Goal: Task Accomplishment & Management: Use online tool/utility

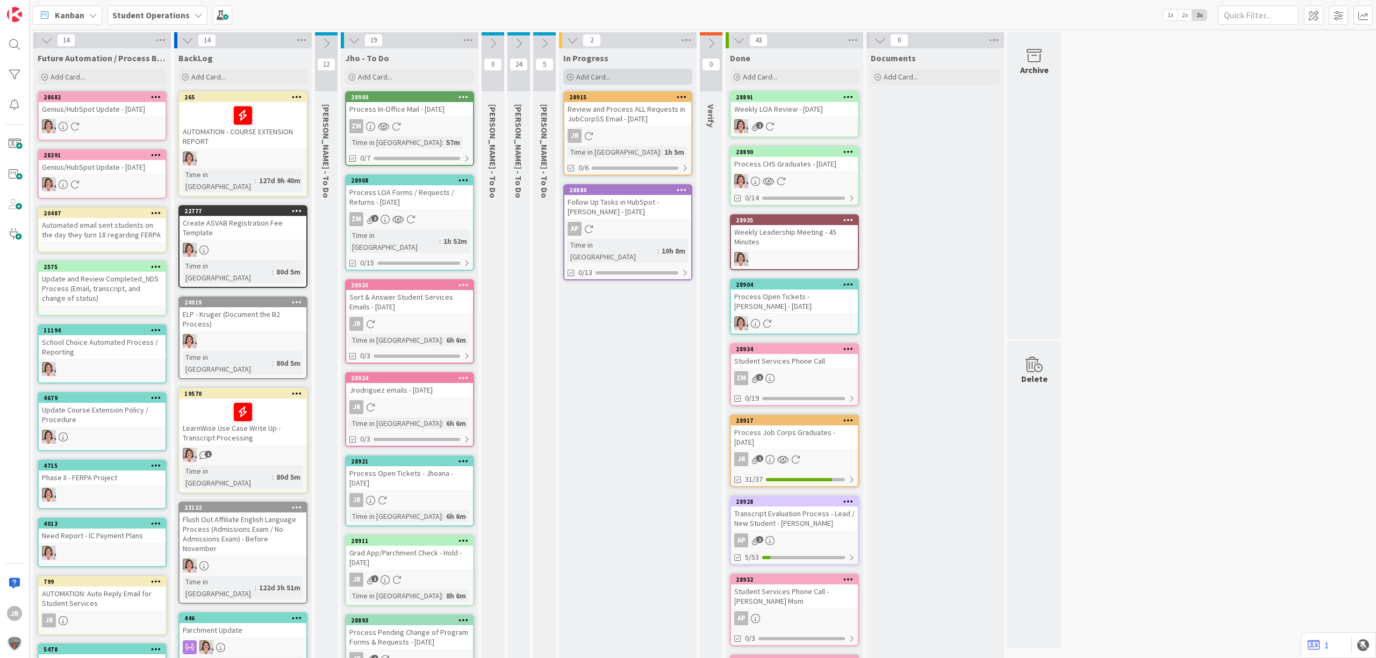
click at [624, 82] on div "Add Card..." at bounding box center [627, 77] width 129 height 16
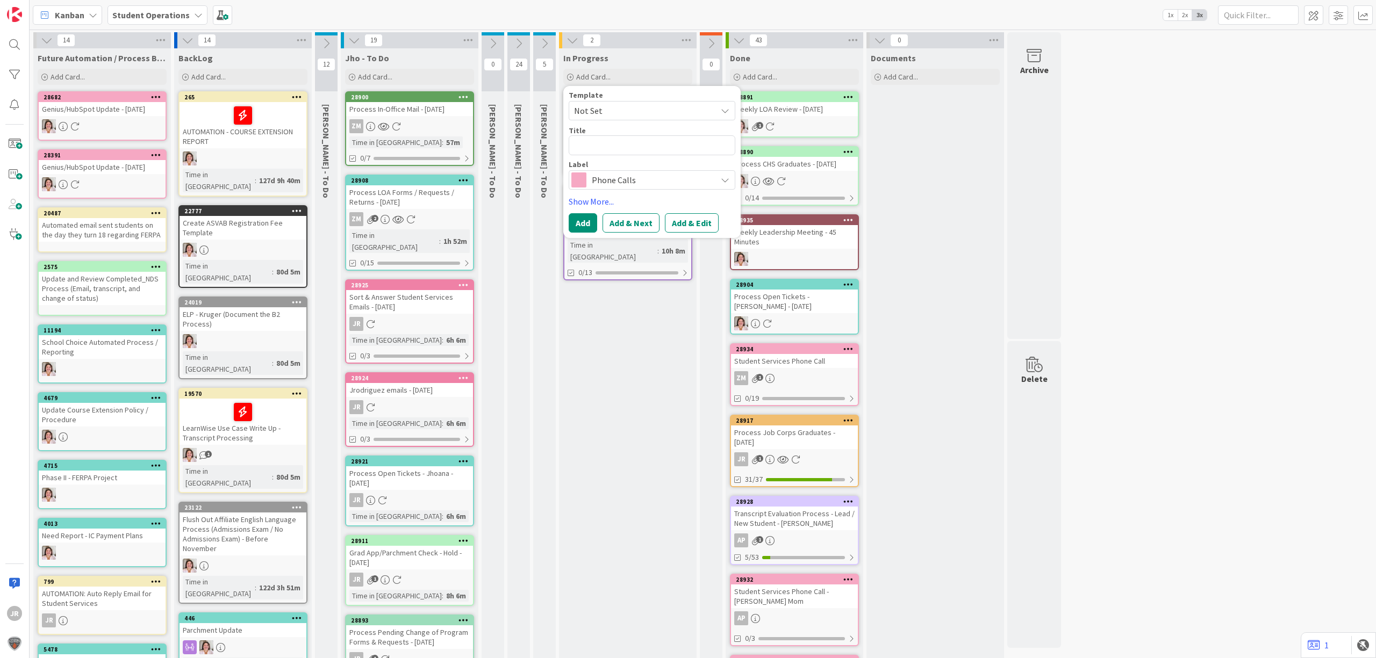
click at [630, 119] on span "Not Set" at bounding box center [652, 110] width 167 height 19
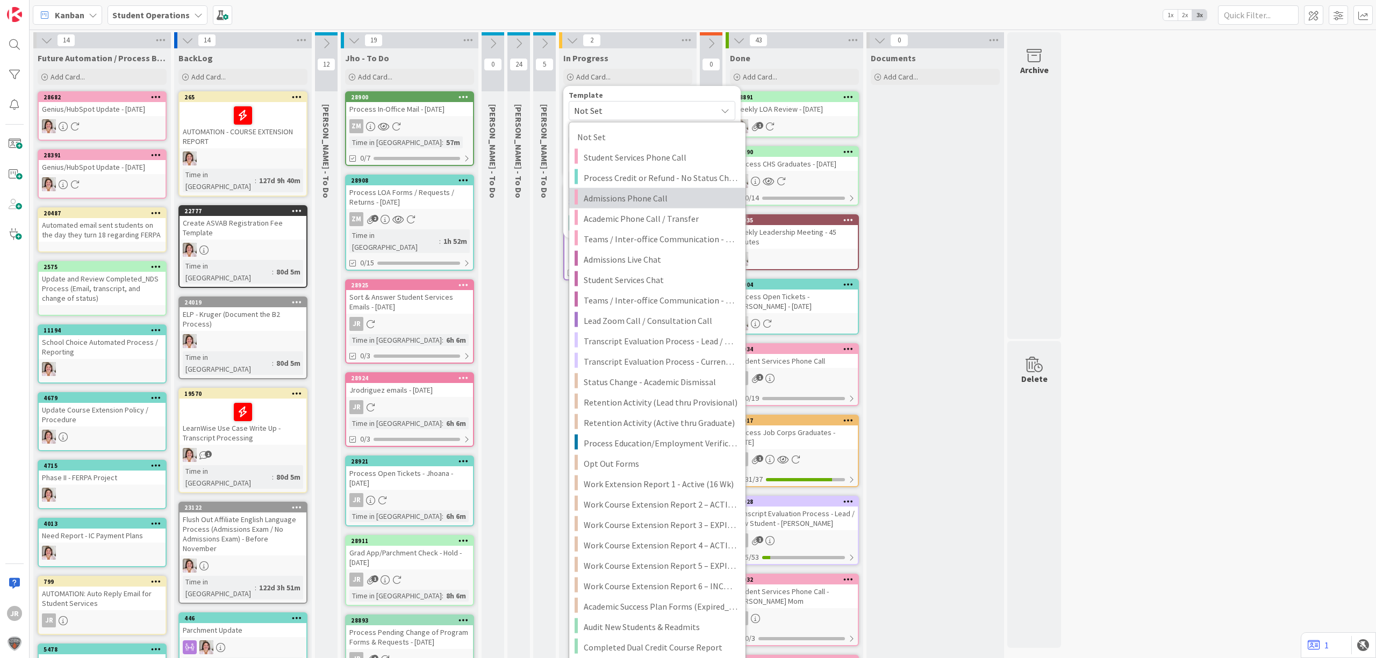
click at [602, 196] on span "Admissions Phone Call" at bounding box center [661, 198] width 154 height 14
type textarea "x"
type textarea "Admissions Phone Call"
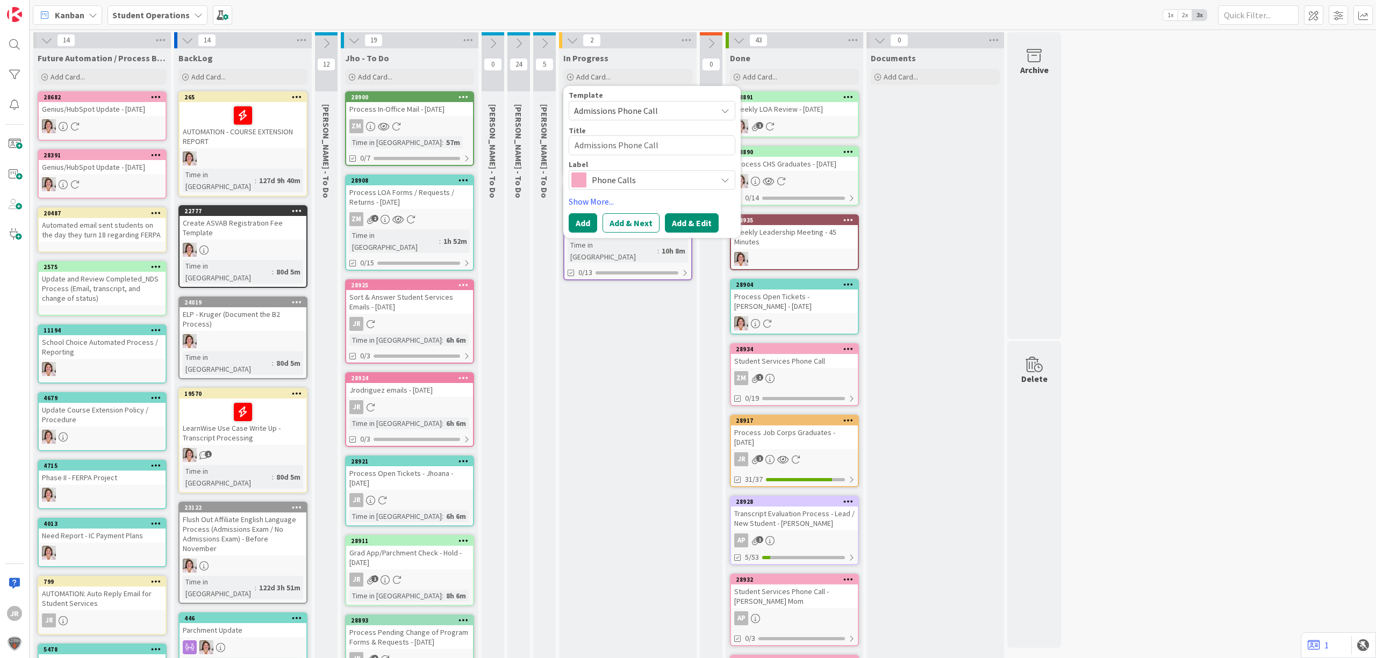
click at [693, 227] on button "Add & Edit" at bounding box center [692, 222] width 54 height 19
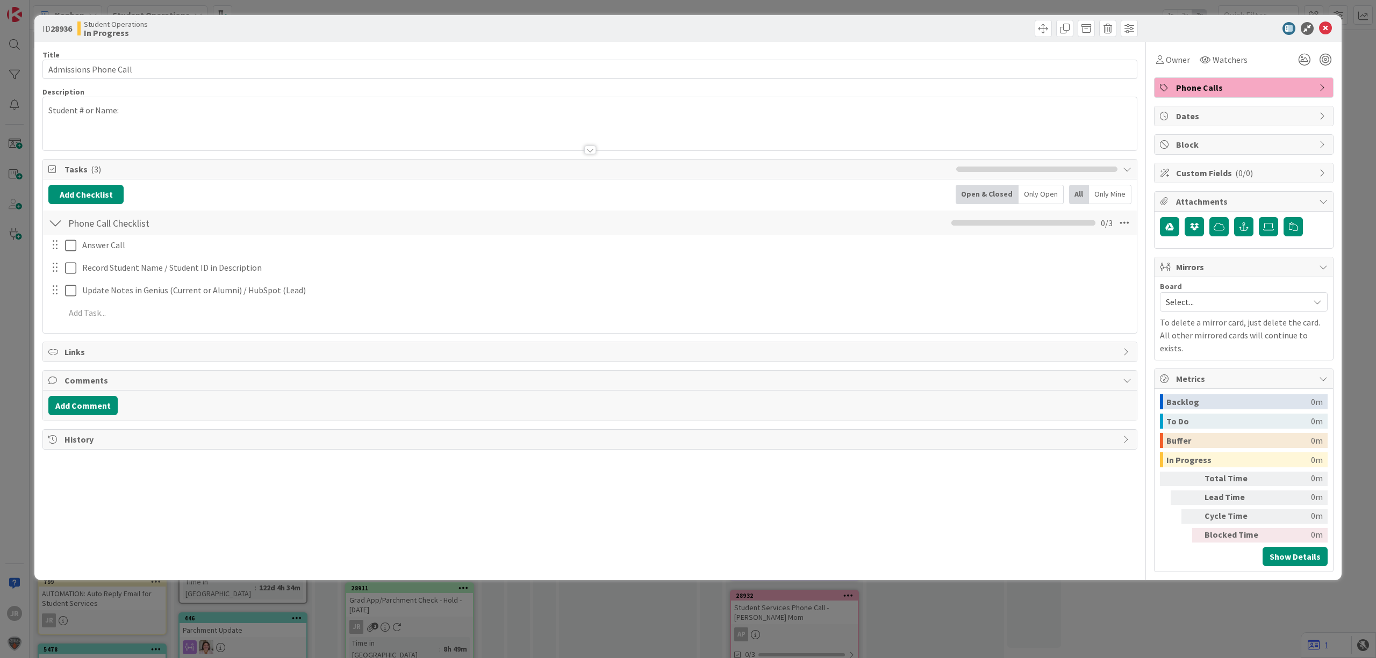
click at [151, 116] on div "Student # or Name:" at bounding box center [589, 123] width 1093 height 53
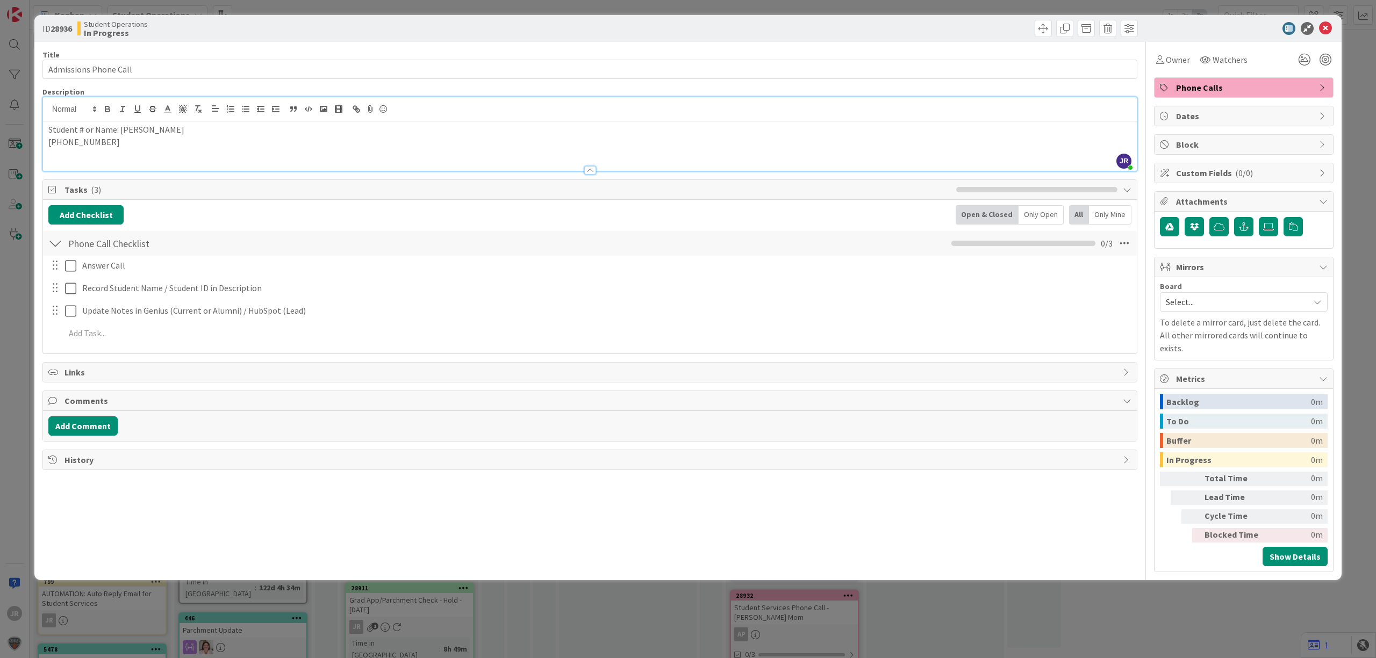
click at [186, 148] on p at bounding box center [589, 154] width 1083 height 12
click at [206, 146] on p "[PHONE_NUMBER]" at bounding box center [589, 142] width 1083 height 12
click at [1175, 63] on span "Owner" at bounding box center [1177, 59] width 24 height 13
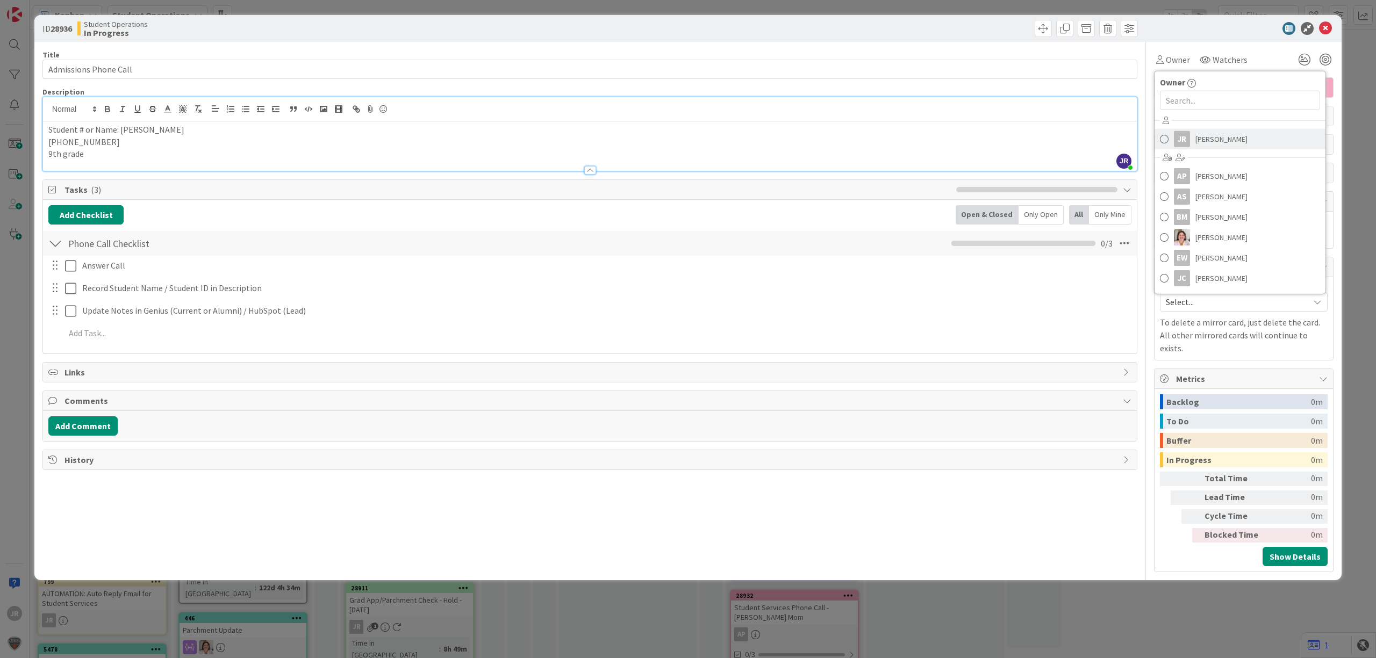
drag, startPoint x: 1186, startPoint y: 132, endPoint x: 1165, endPoint y: 113, distance: 28.9
click at [1186, 133] on div "JR" at bounding box center [1182, 139] width 16 height 16
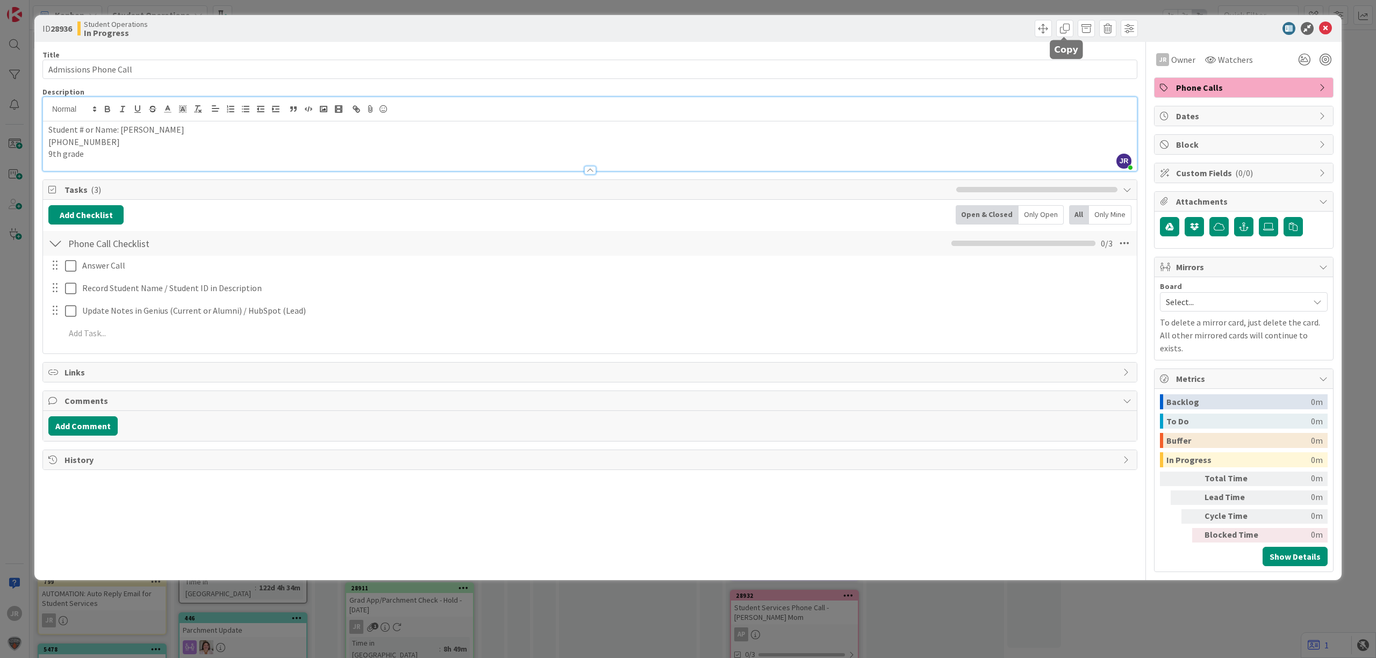
click at [1052, 27] on div at bounding box center [865, 28] width 545 height 17
click at [1047, 27] on span at bounding box center [1042, 28] width 17 height 17
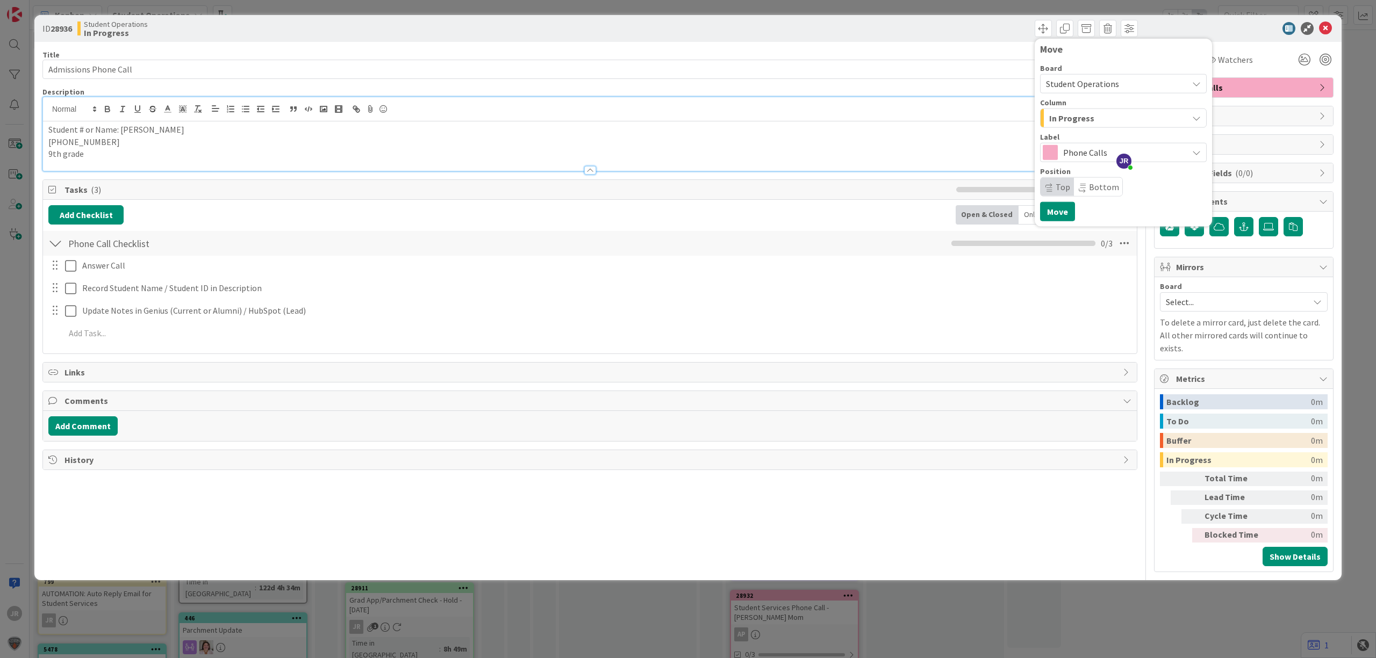
click at [1062, 123] on span "In Progress" at bounding box center [1071, 118] width 45 height 14
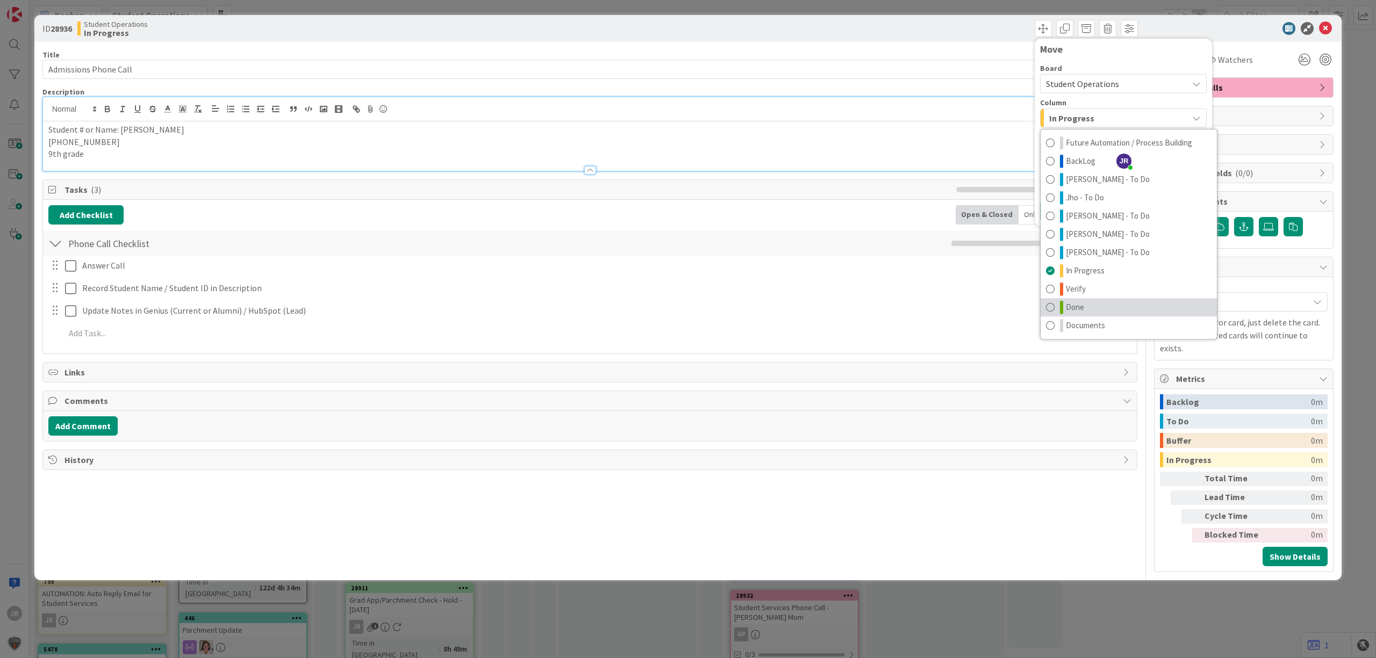
click at [1095, 301] on link "Done" at bounding box center [1128, 307] width 176 height 18
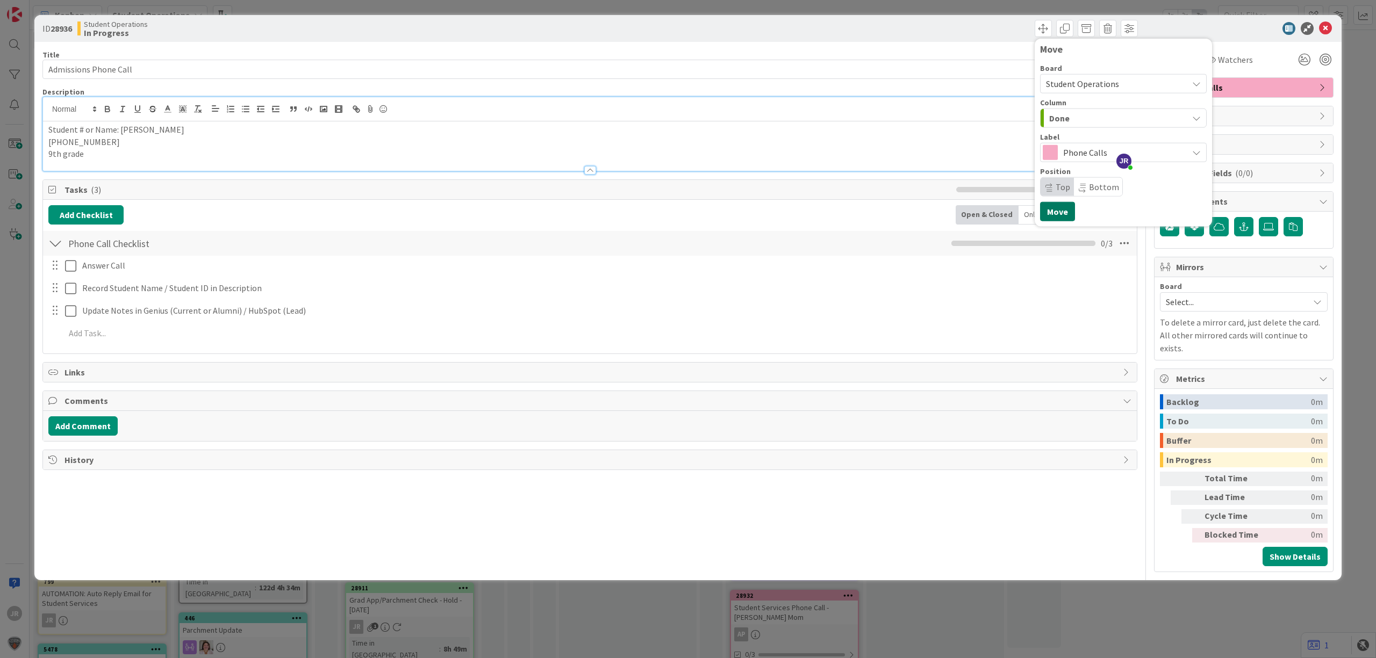
click at [1064, 219] on button "Move" at bounding box center [1057, 211] width 35 height 19
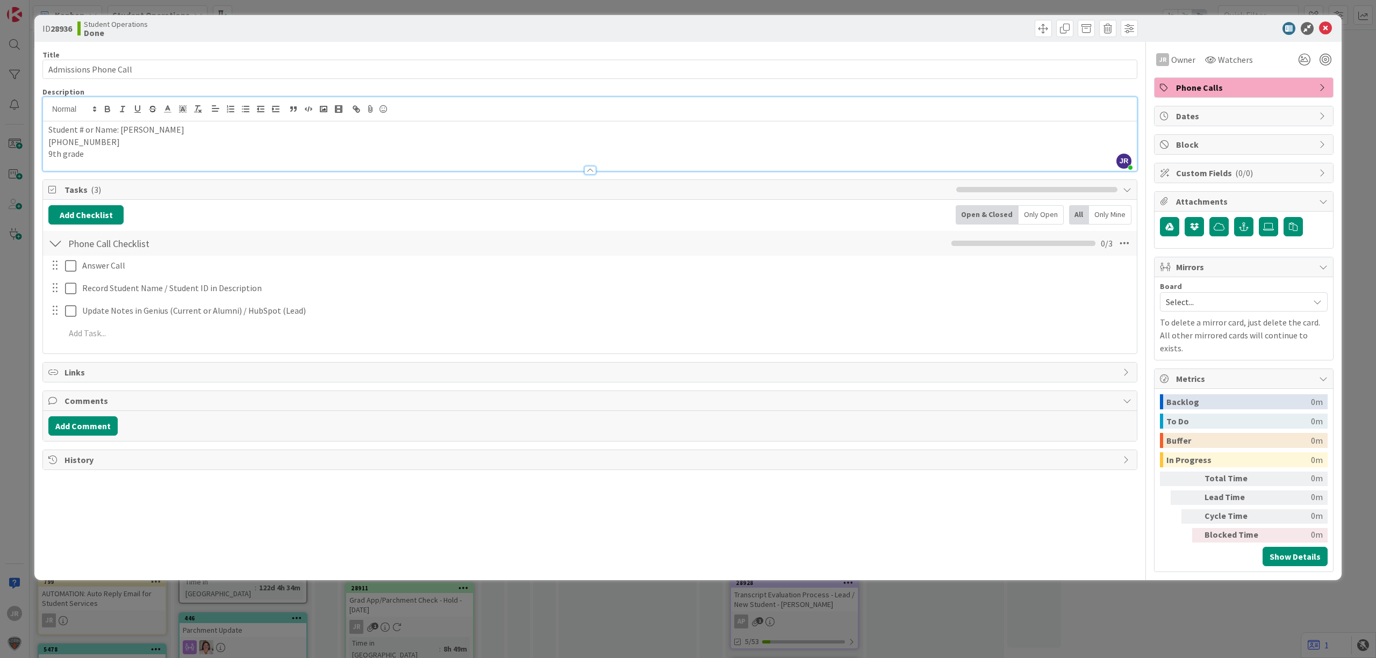
click at [427, 9] on div "ID 28936 Student Operations Done Move Move Title 22 / 128 Admissions Phone Call…" at bounding box center [688, 329] width 1376 height 658
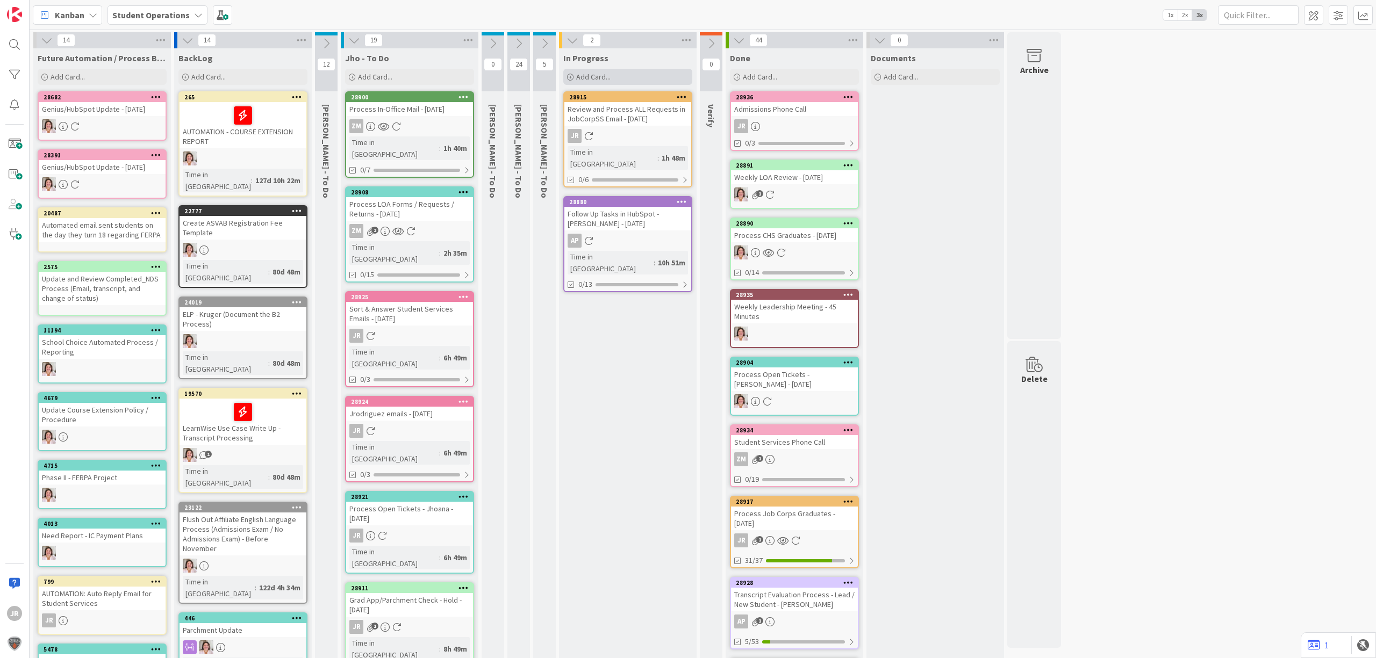
click at [577, 78] on span "Add Card..." at bounding box center [593, 77] width 34 height 10
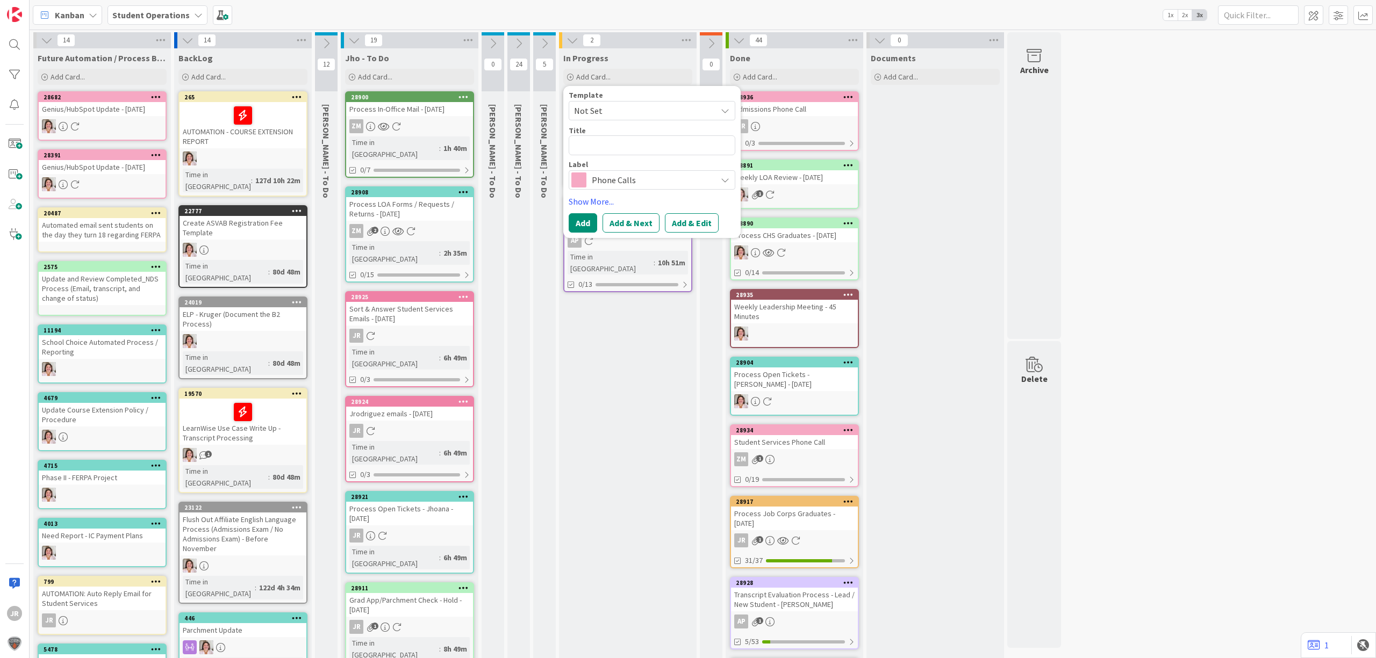
click at [620, 113] on span "Not Set" at bounding box center [641, 111] width 134 height 14
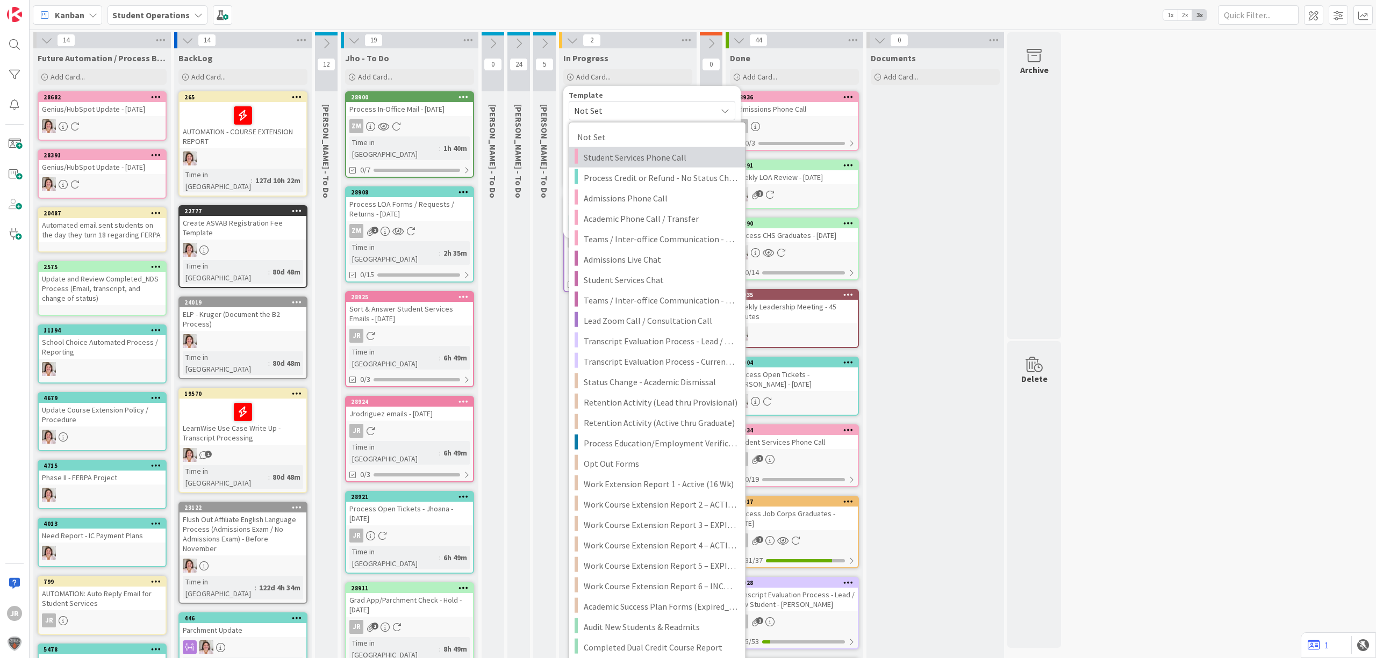
click at [643, 158] on span "Student Services Phone Call" at bounding box center [661, 157] width 154 height 14
type textarea "x"
type textarea "Student Services Phone Call"
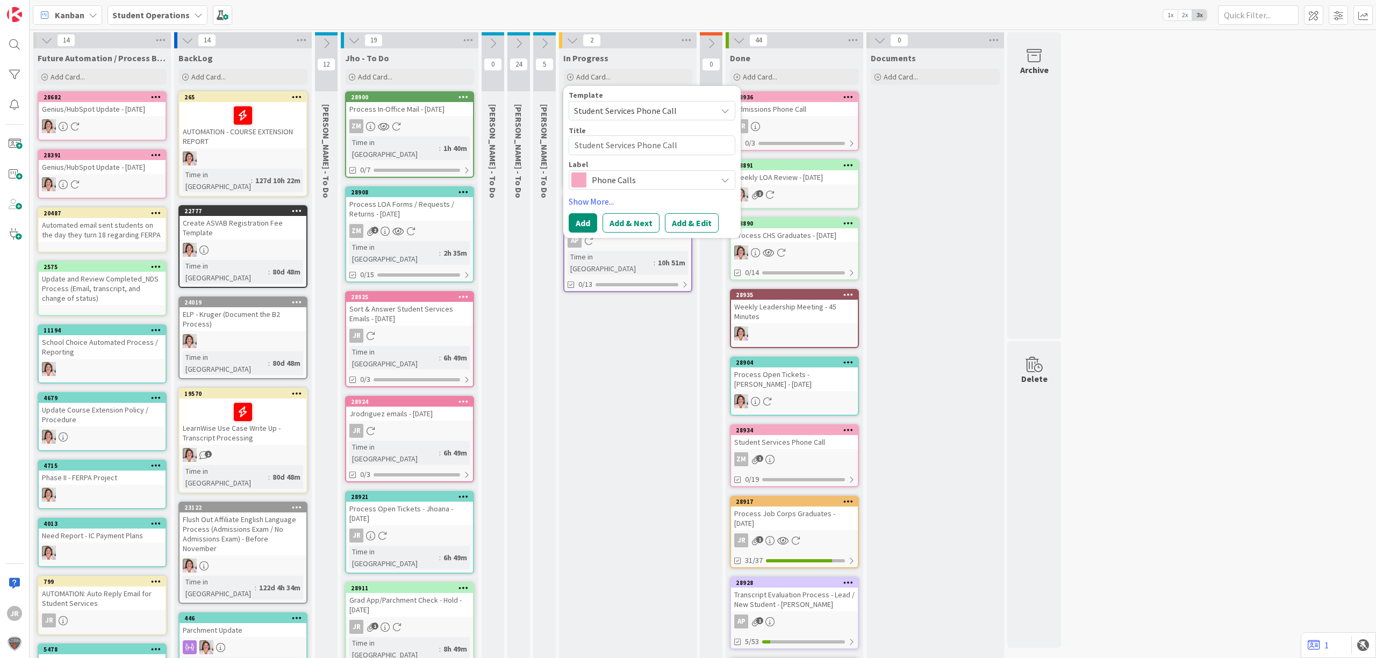
click at [686, 228] on button "Add & Edit" at bounding box center [692, 222] width 54 height 19
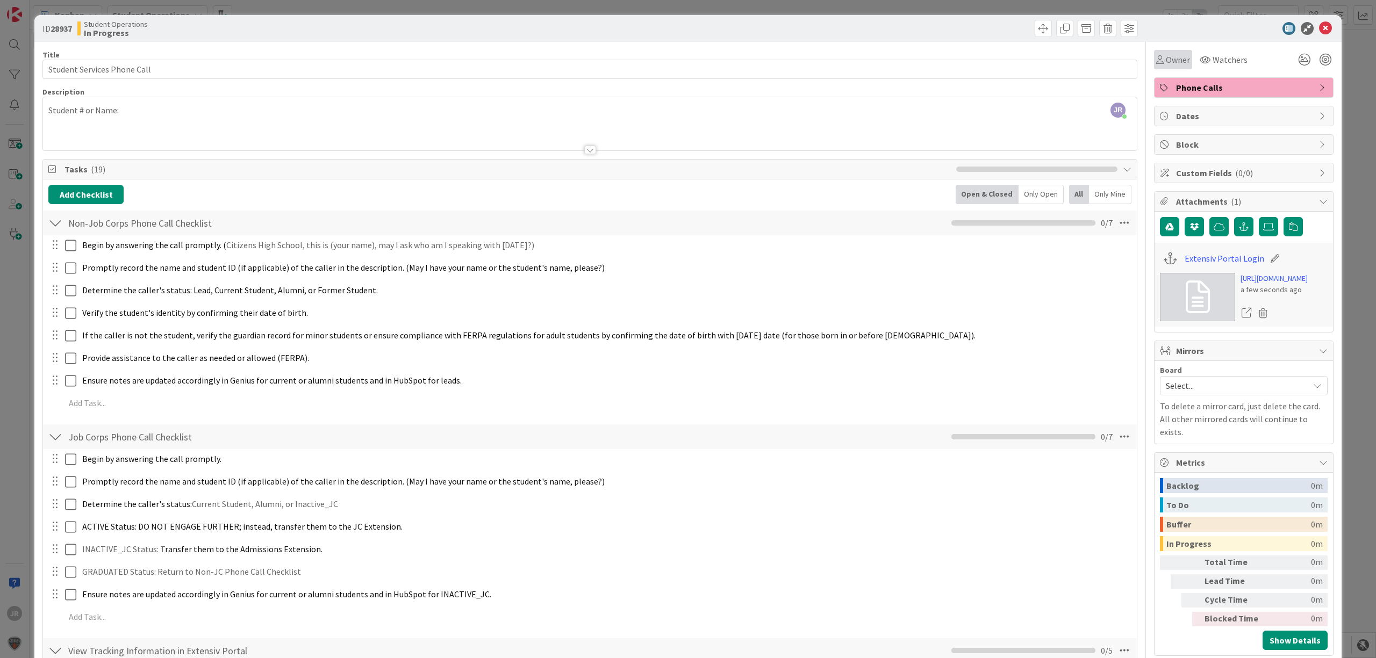
click at [1165, 61] on span "Owner" at bounding box center [1177, 59] width 24 height 13
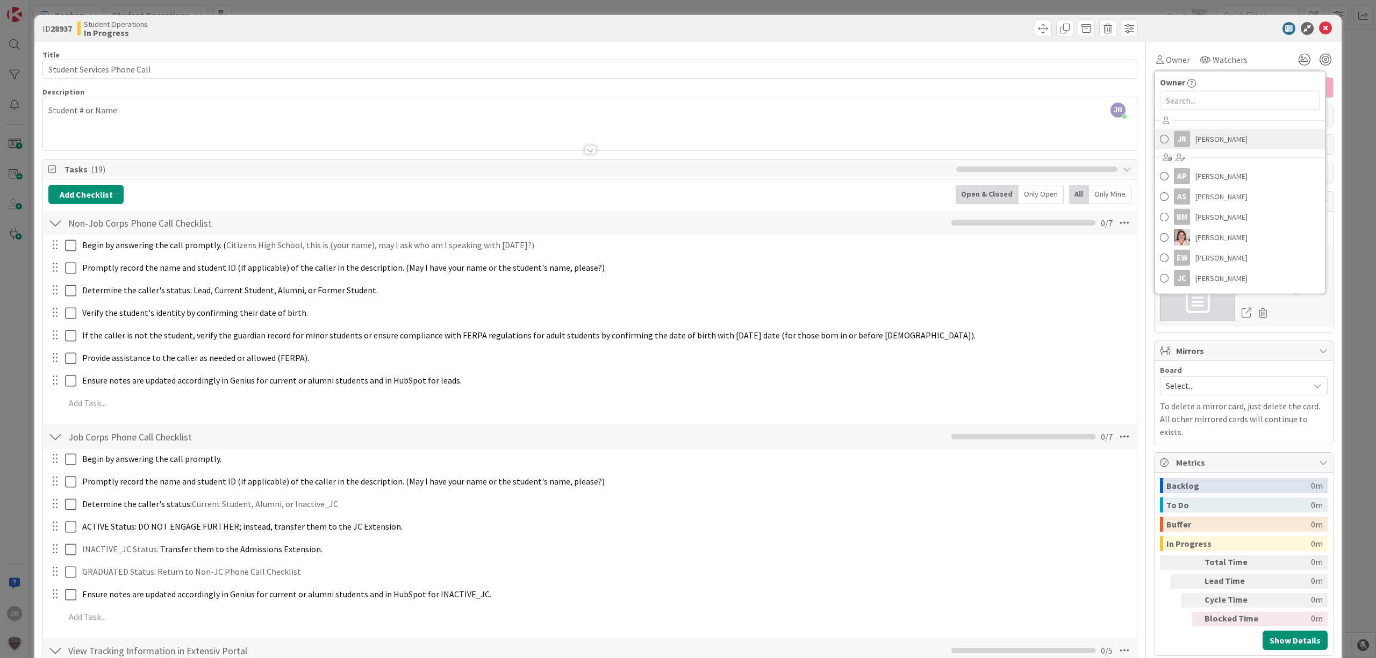
click at [1176, 135] on div "JR" at bounding box center [1182, 139] width 16 height 16
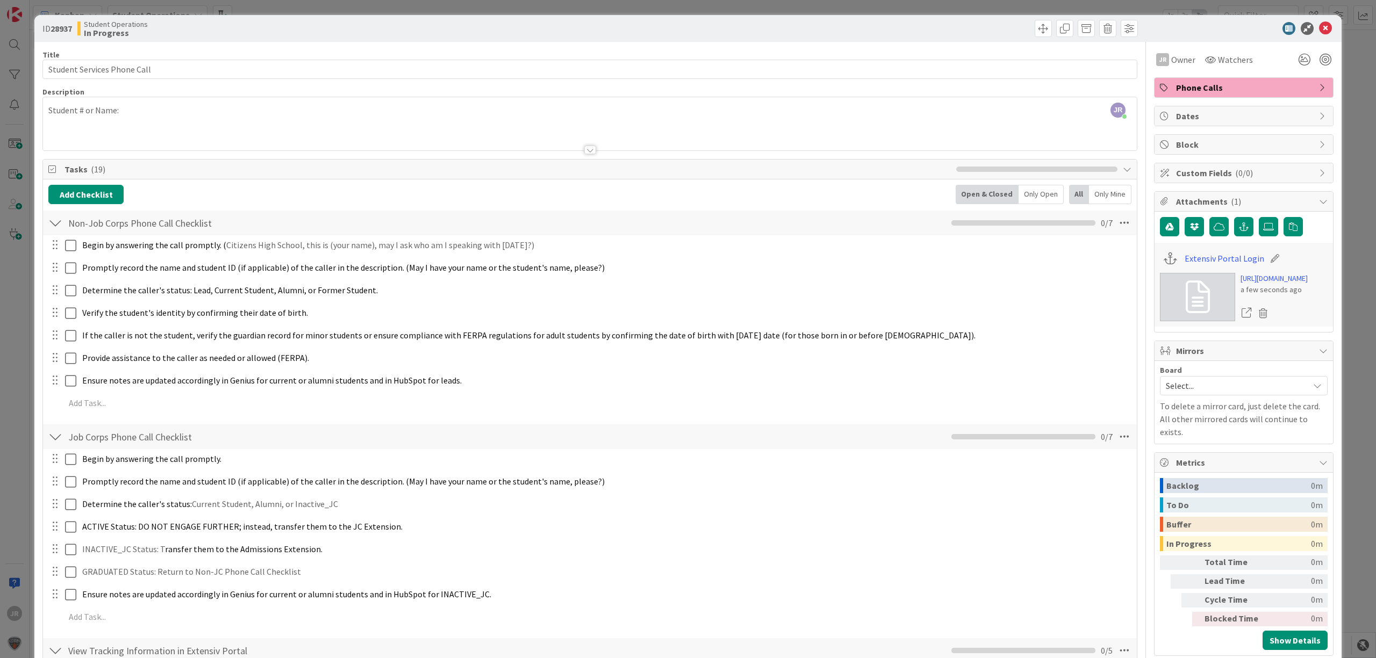
click at [152, 111] on div "JR [PERSON_NAME] joined 6 m ago Student # or Name:" at bounding box center [589, 123] width 1093 height 53
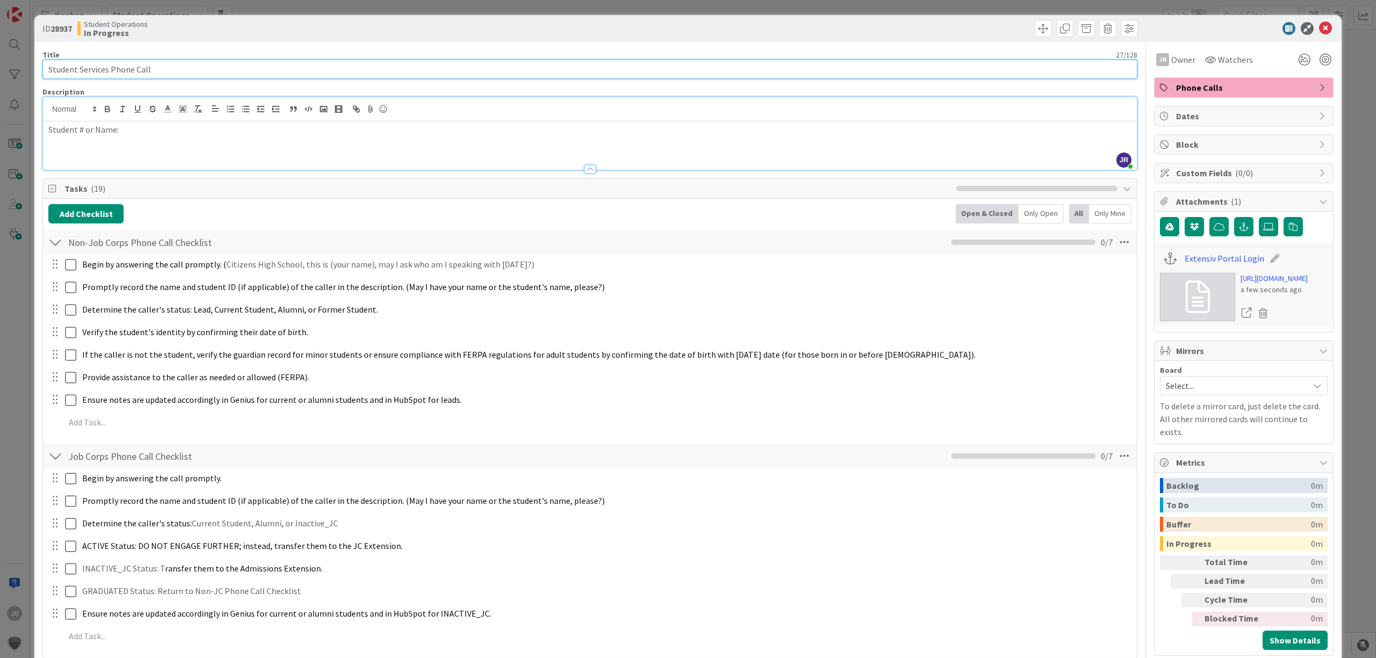
click at [241, 74] on input "Student Services Phone Call" at bounding box center [589, 69] width 1095 height 19
type input "Student Services Phone Call - [PERSON_NAME]"
click at [1037, 35] on span at bounding box center [1042, 28] width 17 height 17
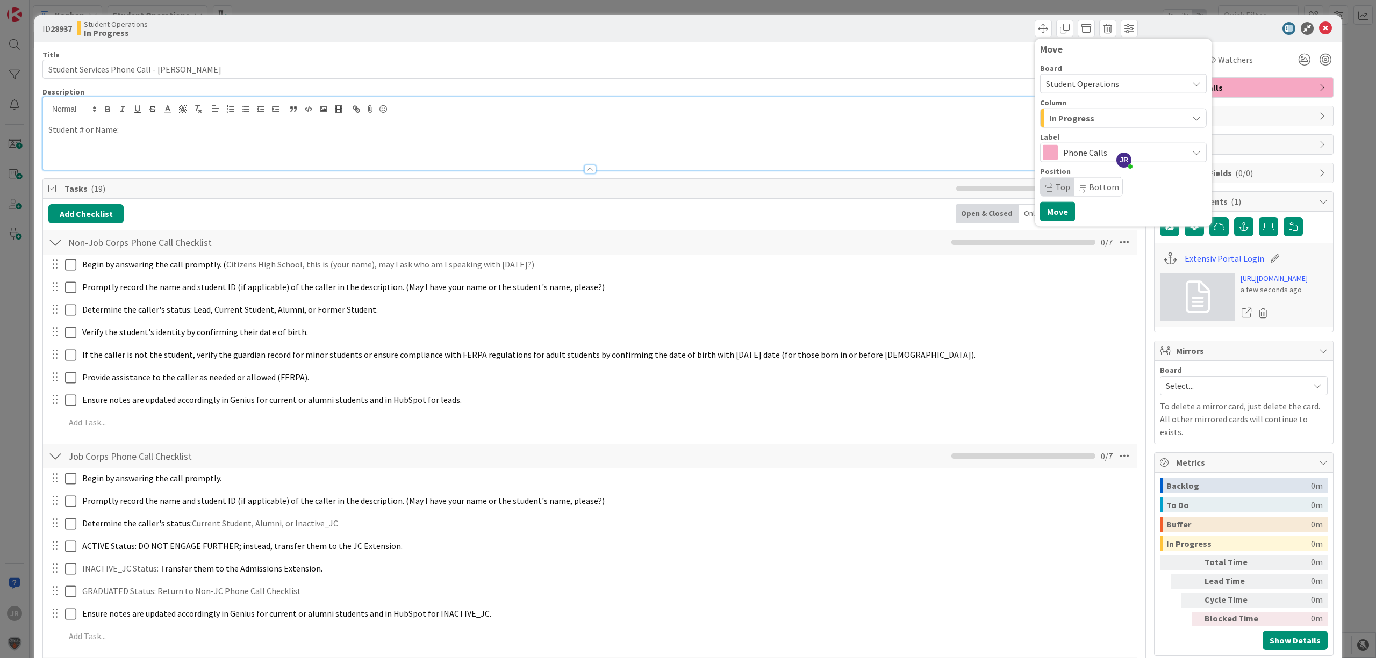
click at [1062, 114] on span "In Progress" at bounding box center [1071, 118] width 45 height 14
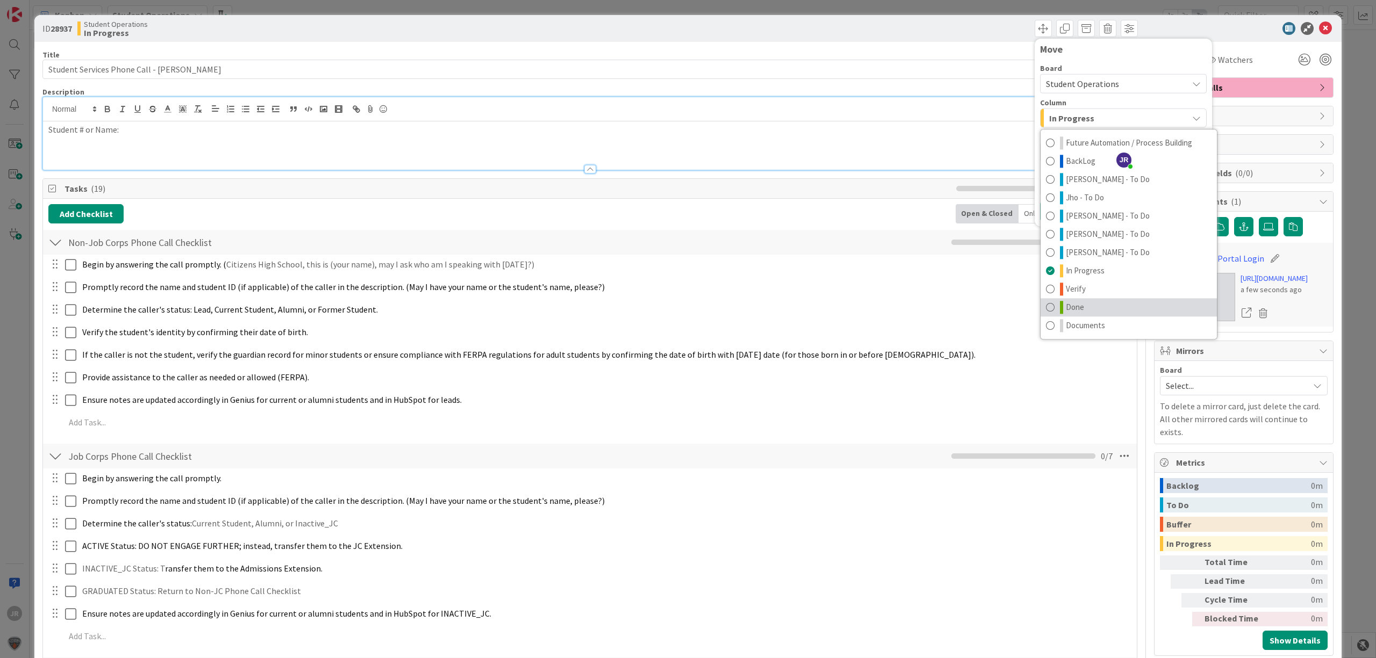
click at [1075, 304] on link "Done" at bounding box center [1128, 307] width 176 height 18
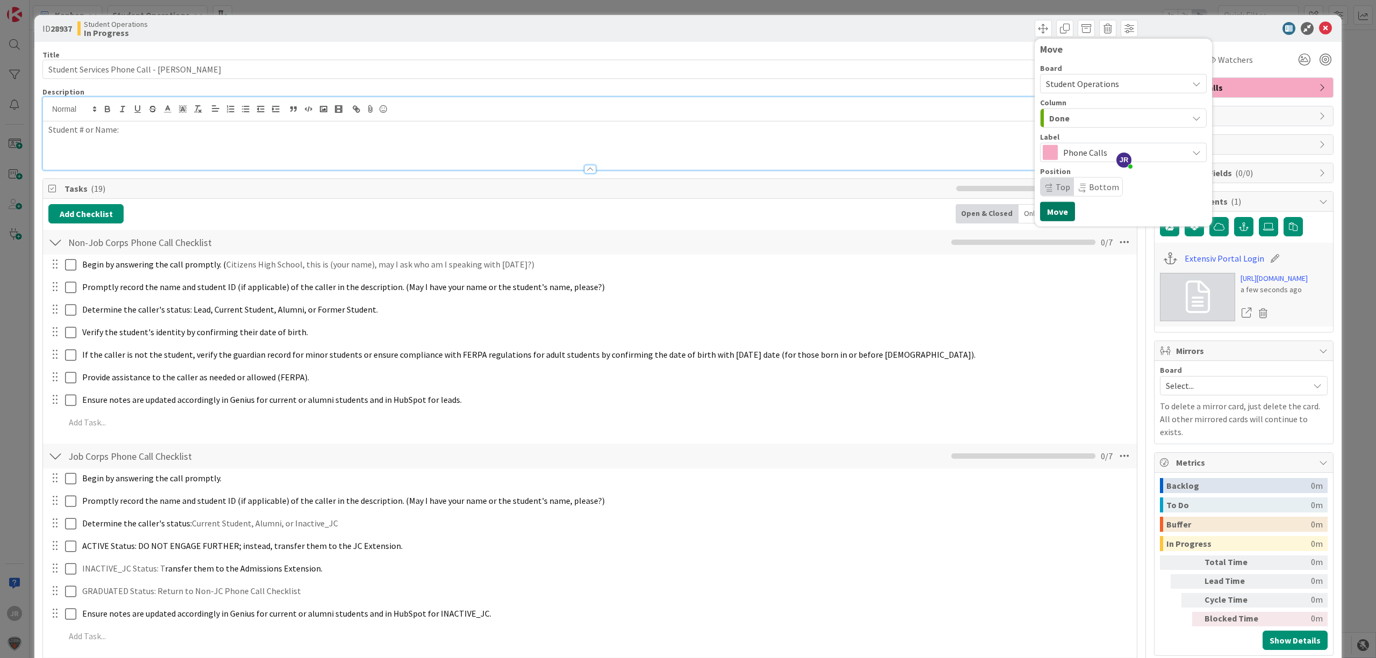
click at [1052, 207] on button "Move" at bounding box center [1057, 211] width 35 height 19
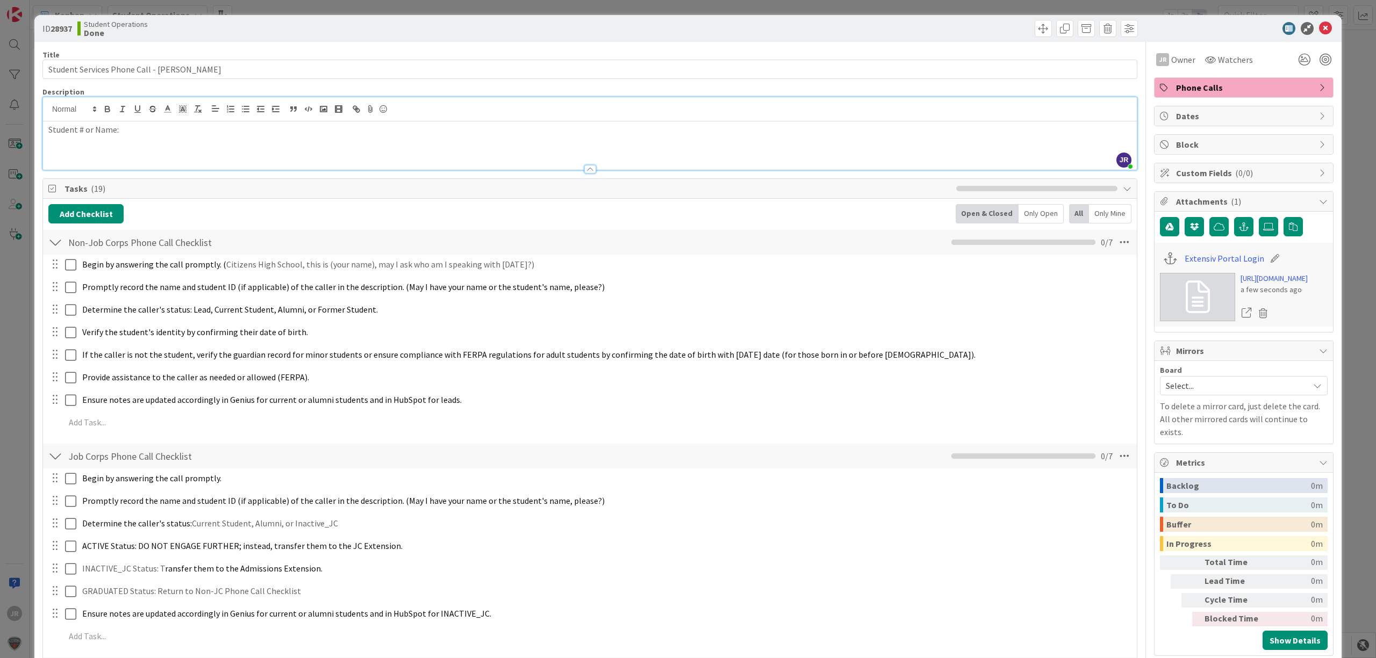
click at [710, 8] on div "ID 28937 Student Operations Done Move Move Title 46 / 128 Student Services Phon…" at bounding box center [688, 329] width 1376 height 658
